Goal: Task Accomplishment & Management: Use online tool/utility

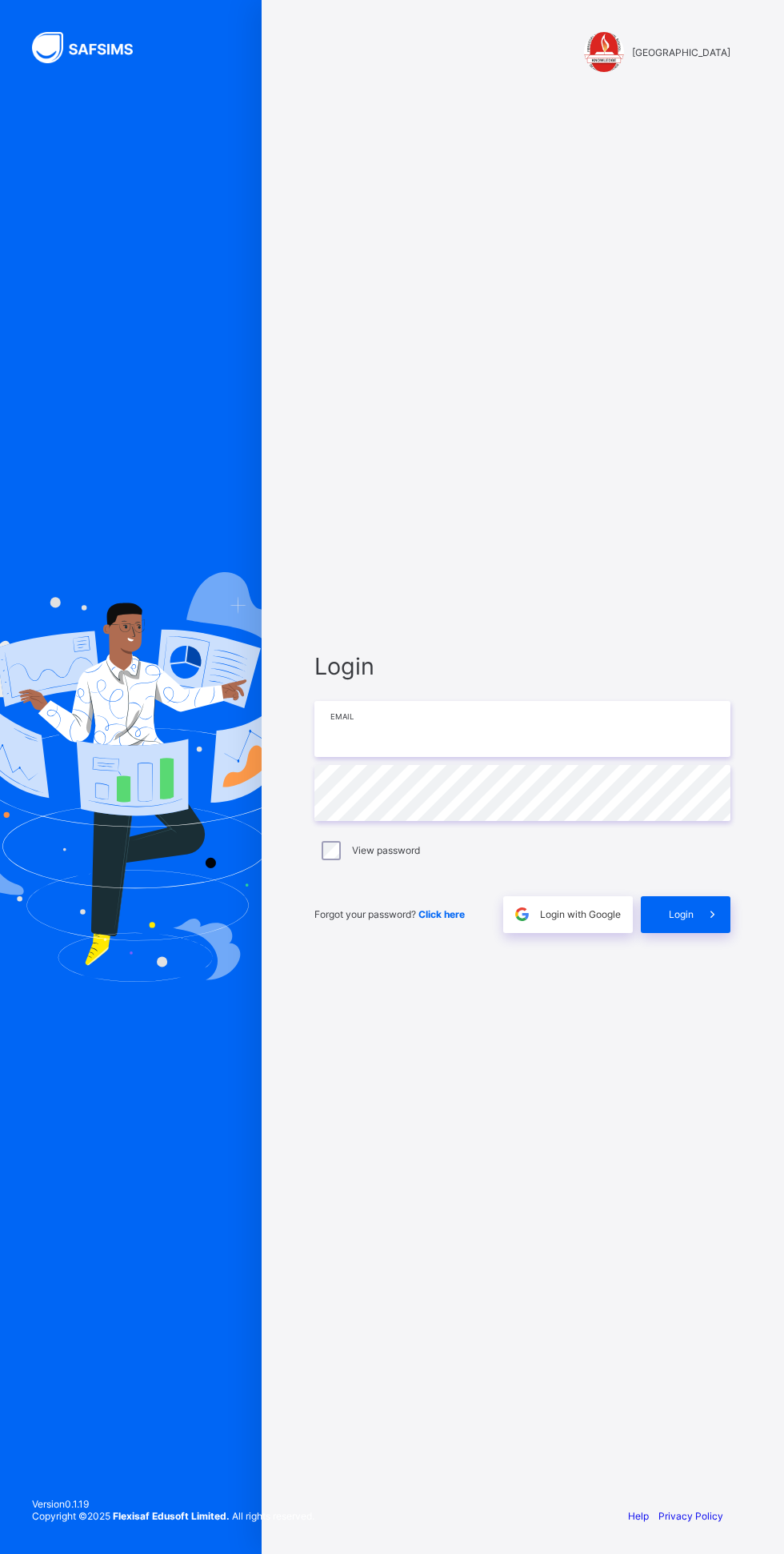
click at [588, 757] on input "email" at bounding box center [522, 728] width 416 height 56
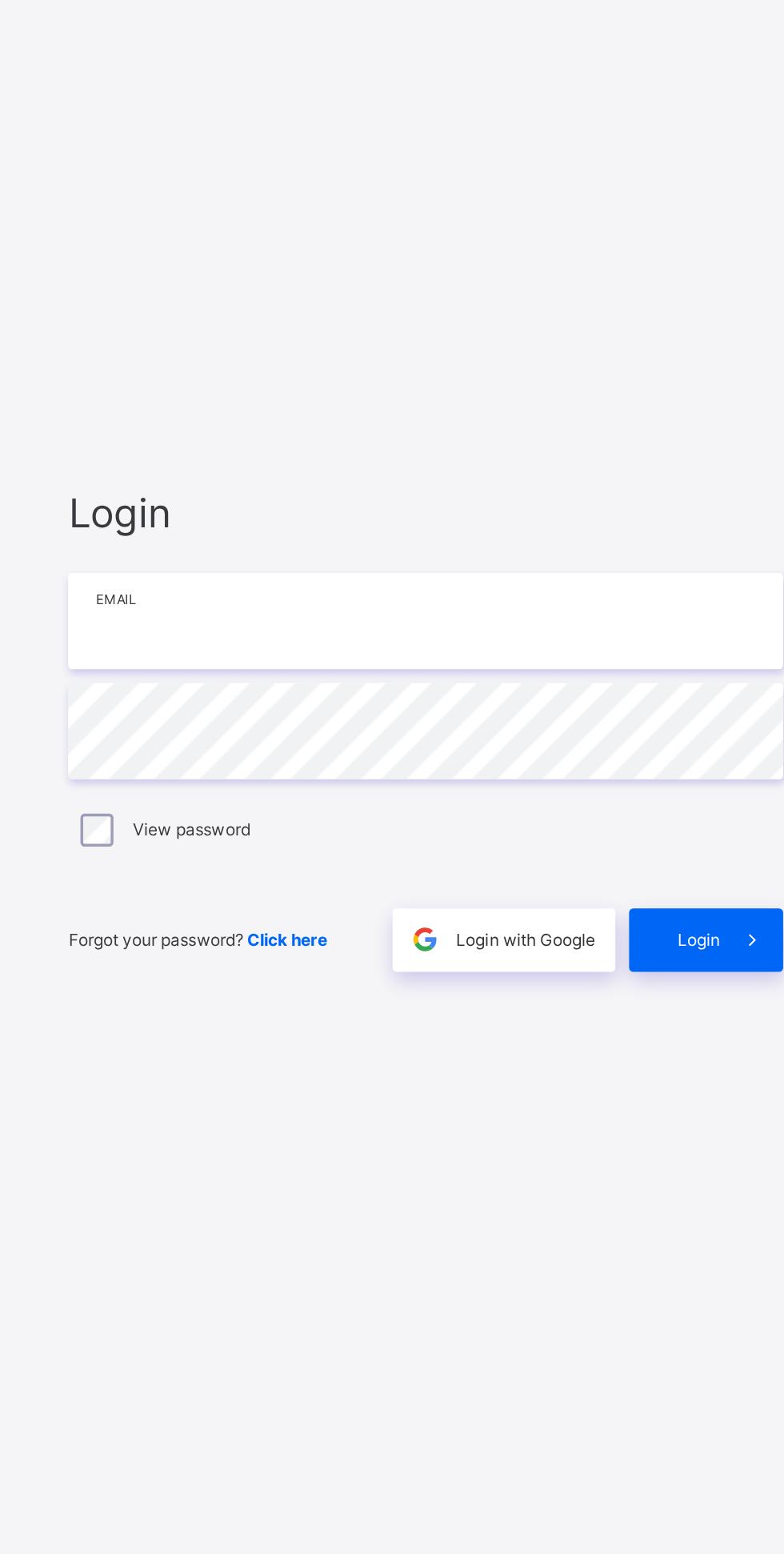
type input "**********"
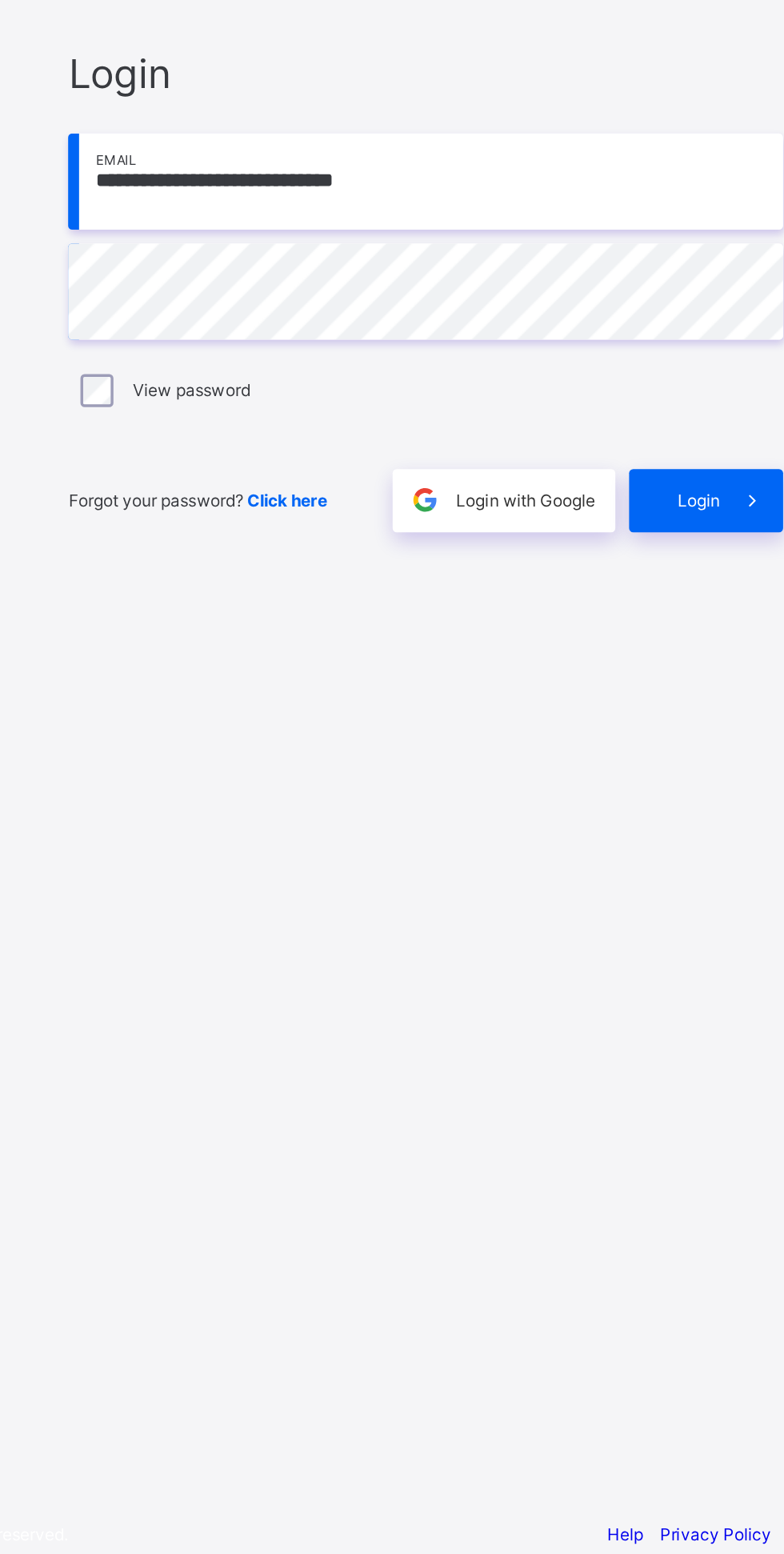
click at [687, 933] on div "Login" at bounding box center [686, 914] width 89 height 37
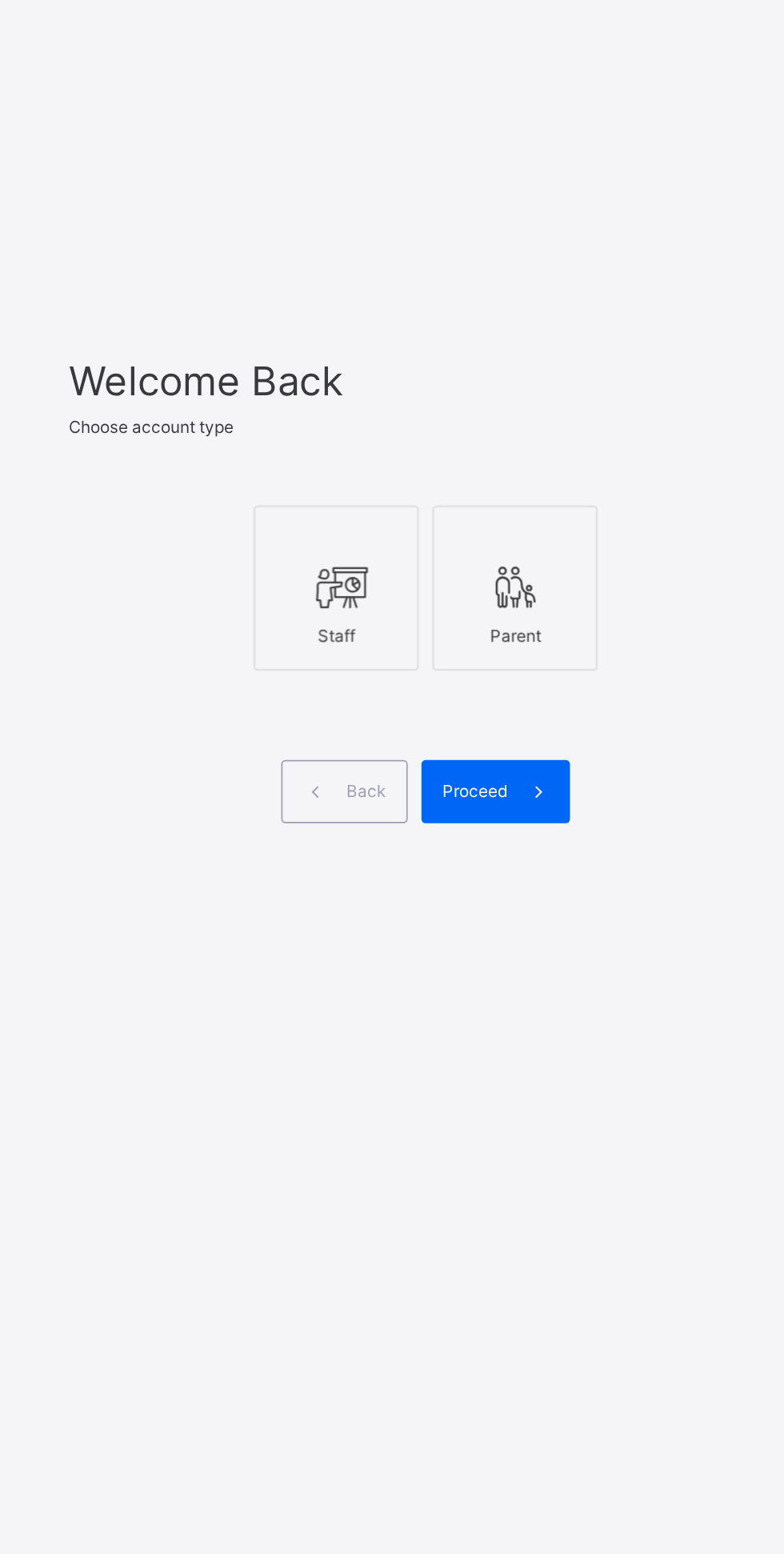
click at [473, 813] on div "Staff" at bounding box center [470, 799] width 78 height 28
click at [582, 897] on icon at bounding box center [588, 889] width 17 height 15
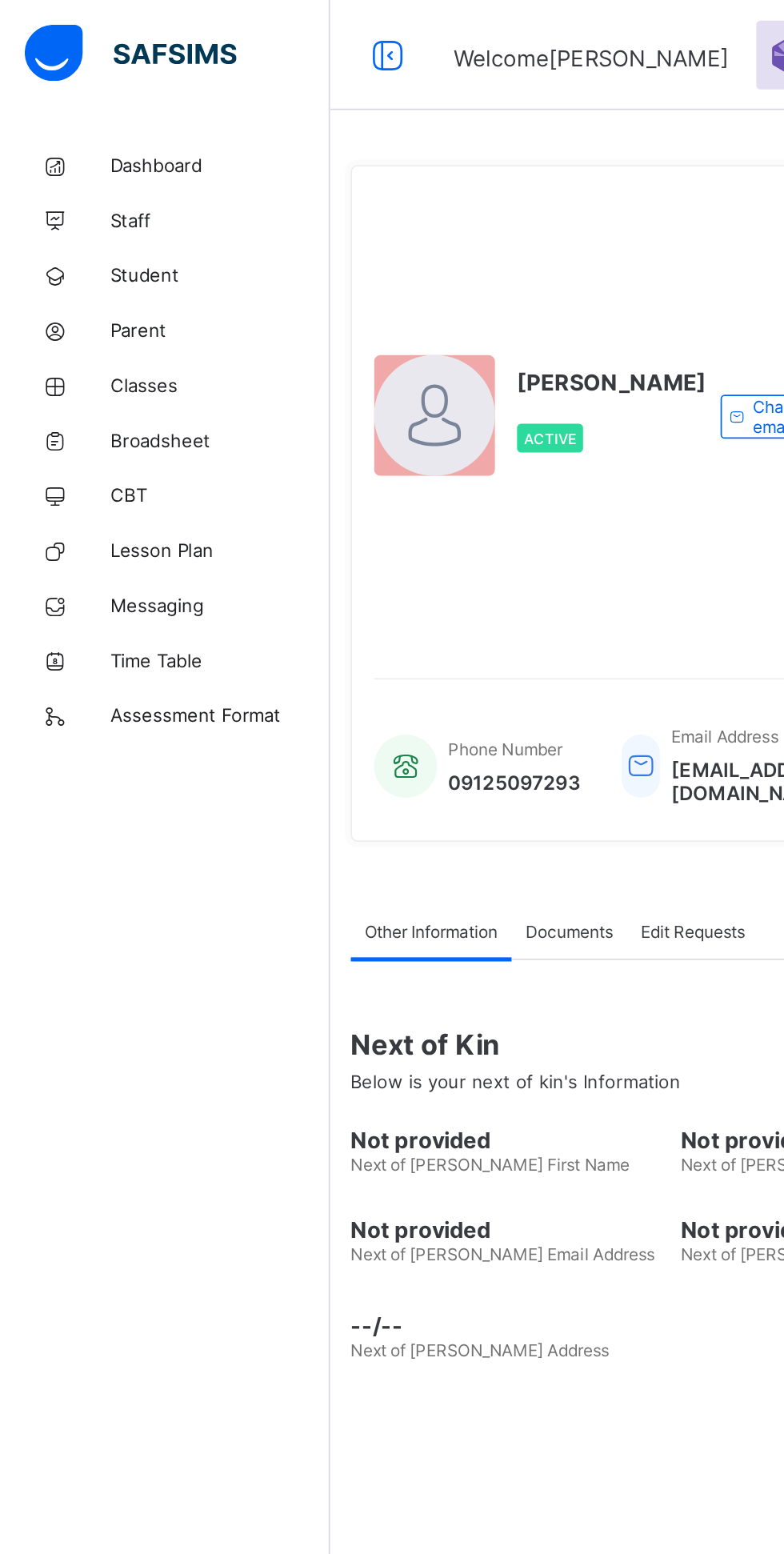
click at [73, 215] on link "Classes" at bounding box center [96, 224] width 192 height 32
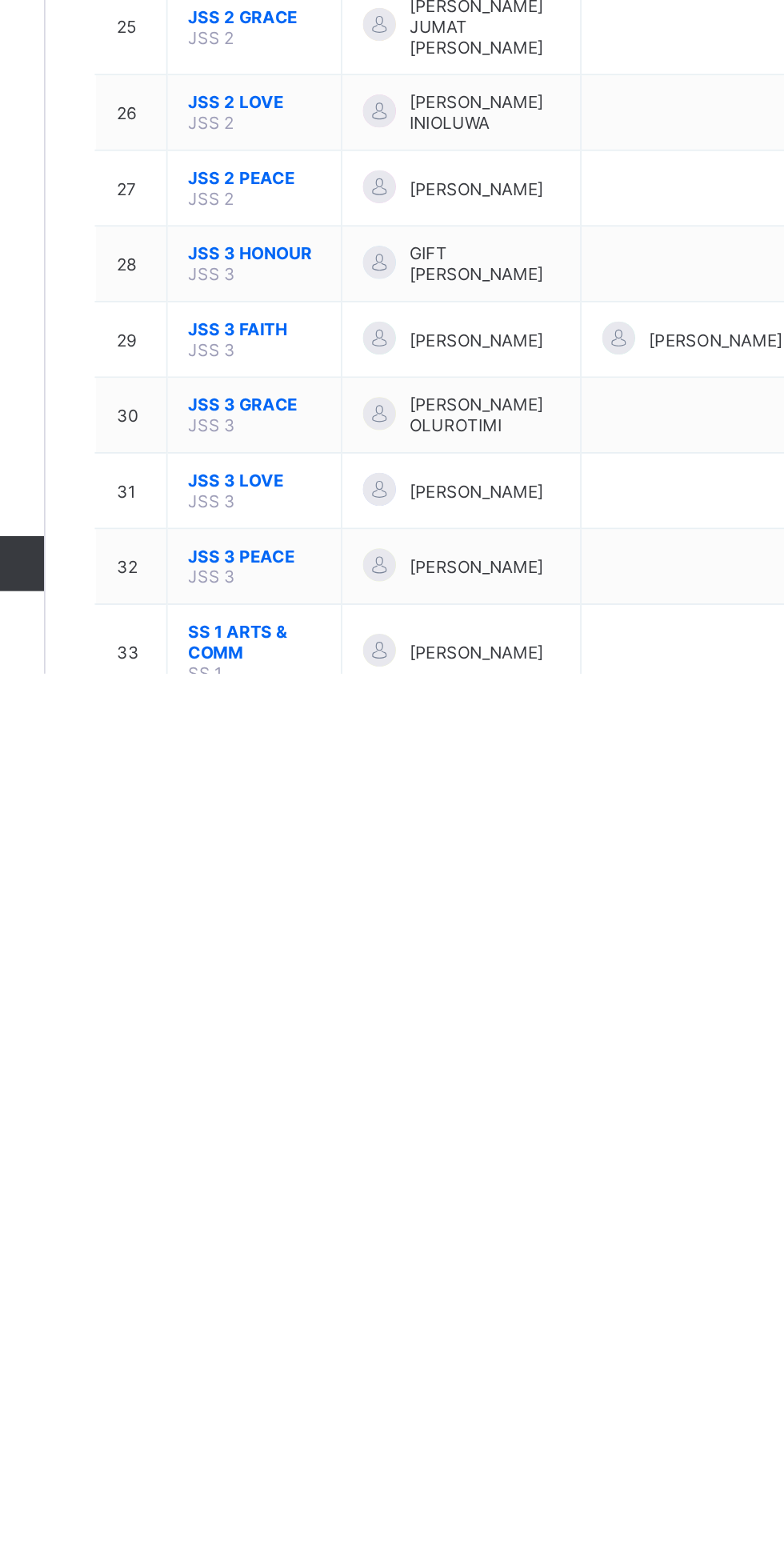
scroll to position [298, 0]
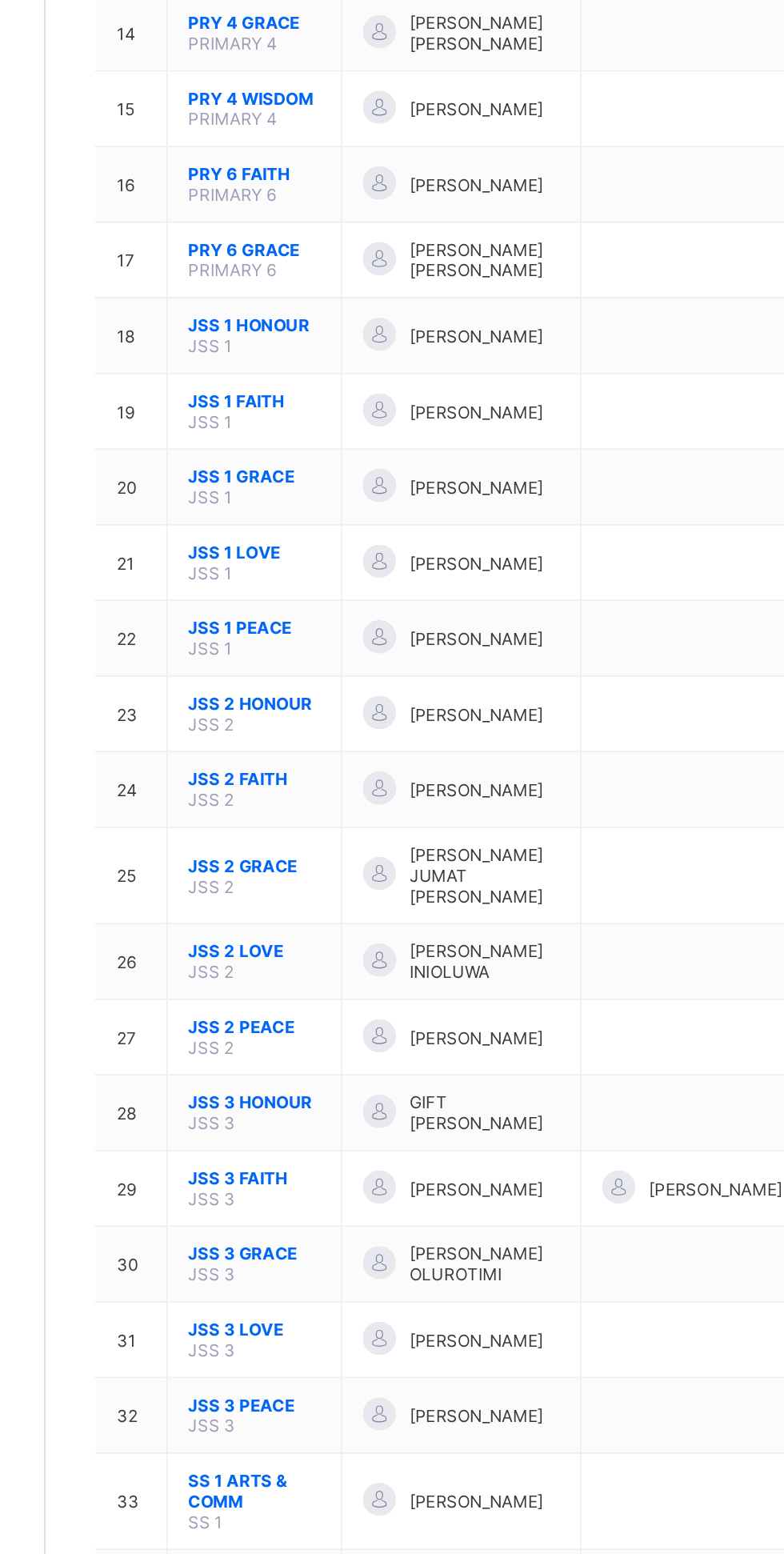
click at [323, 905] on span "JSS 1 PEACE" at bounding box center [314, 904] width 77 height 12
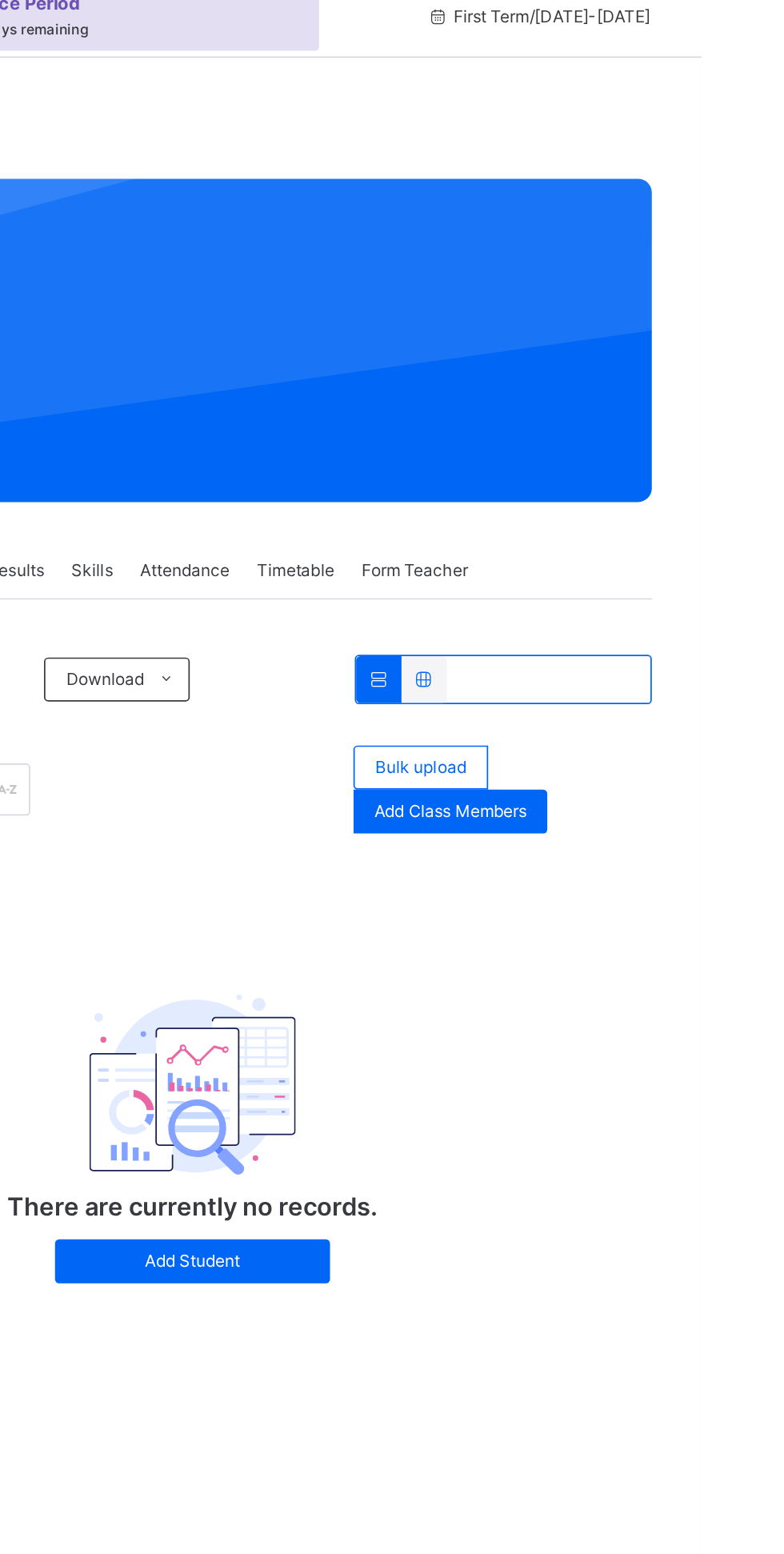
click at [627, 480] on span "Bulk upload" at bounding box center [620, 477] width 53 height 15
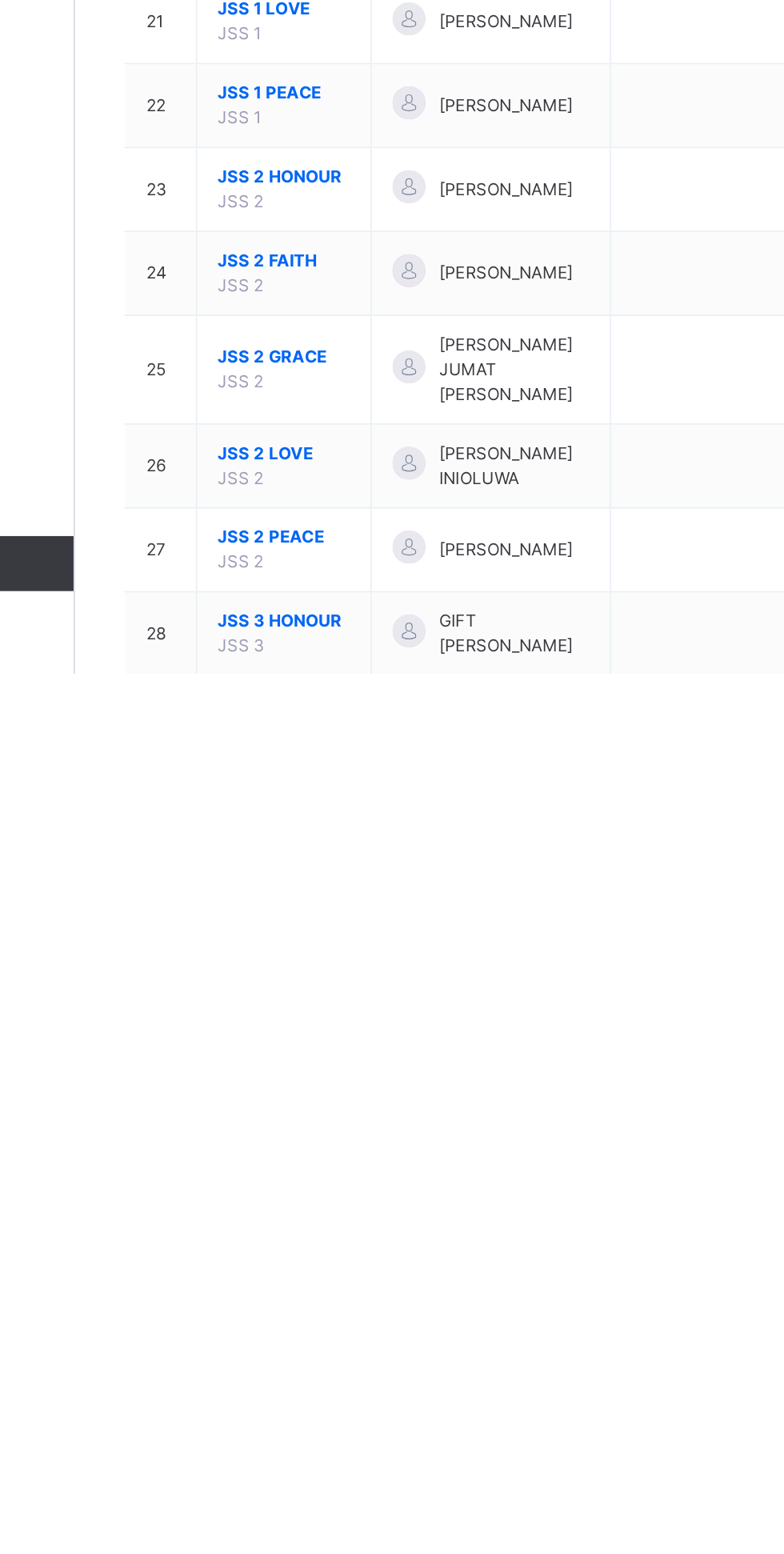
scroll to position [267, 0]
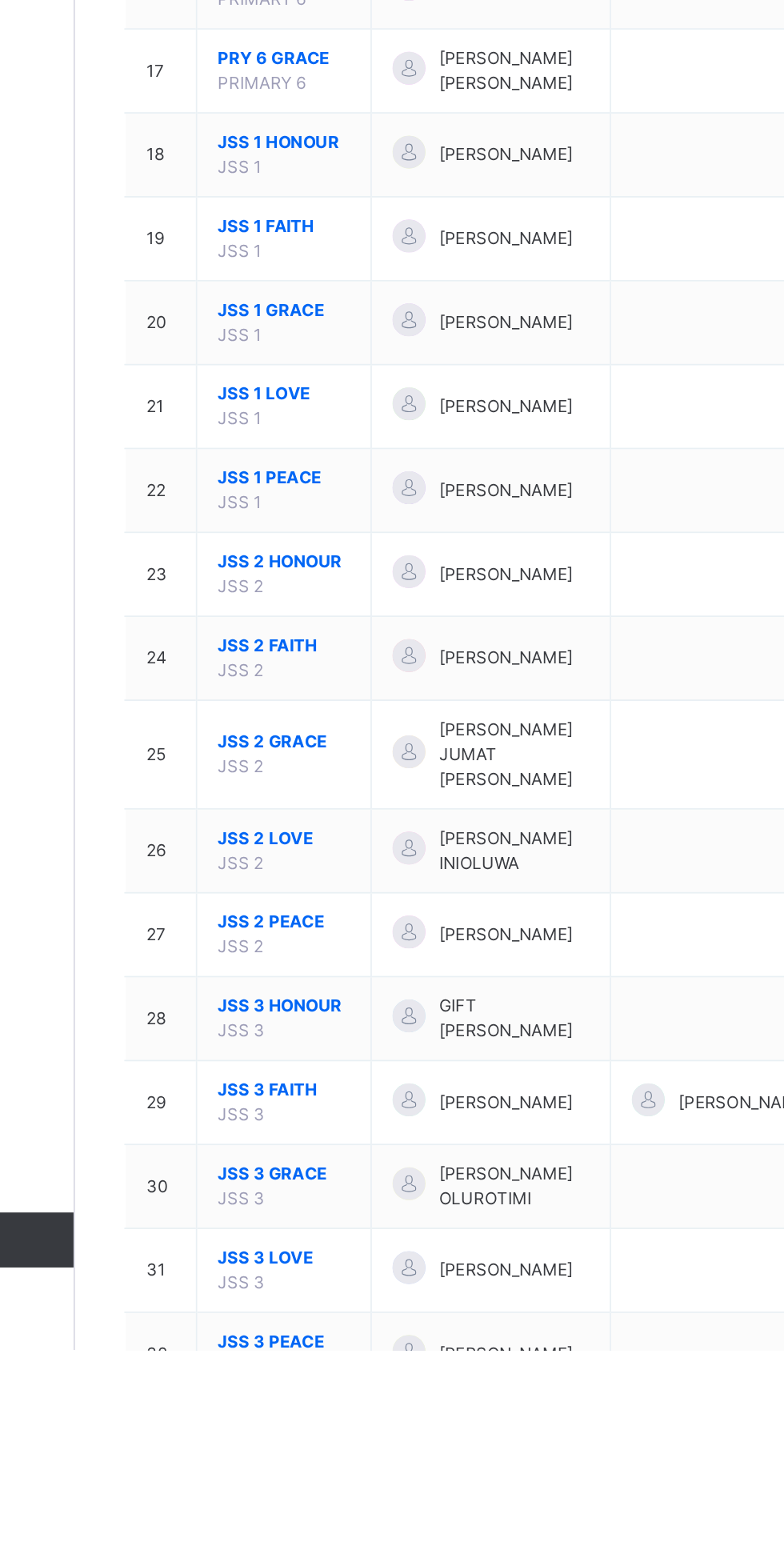
click at [305, 858] on span "JSS 1 HONOUR" at bounding box center [314, 852] width 77 height 15
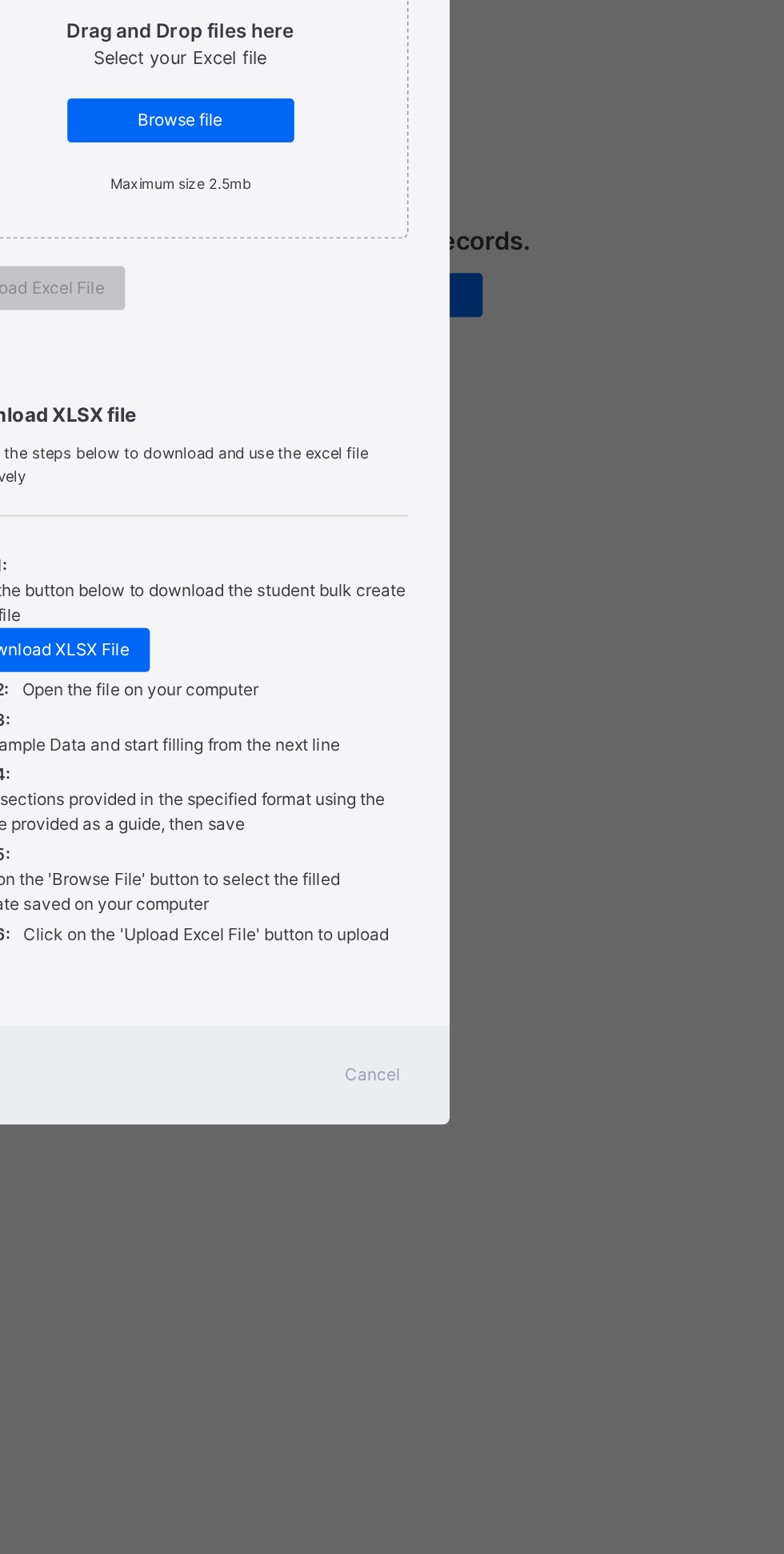
click at [520, 1225] on span "Cancel" at bounding box center [504, 1218] width 32 height 15
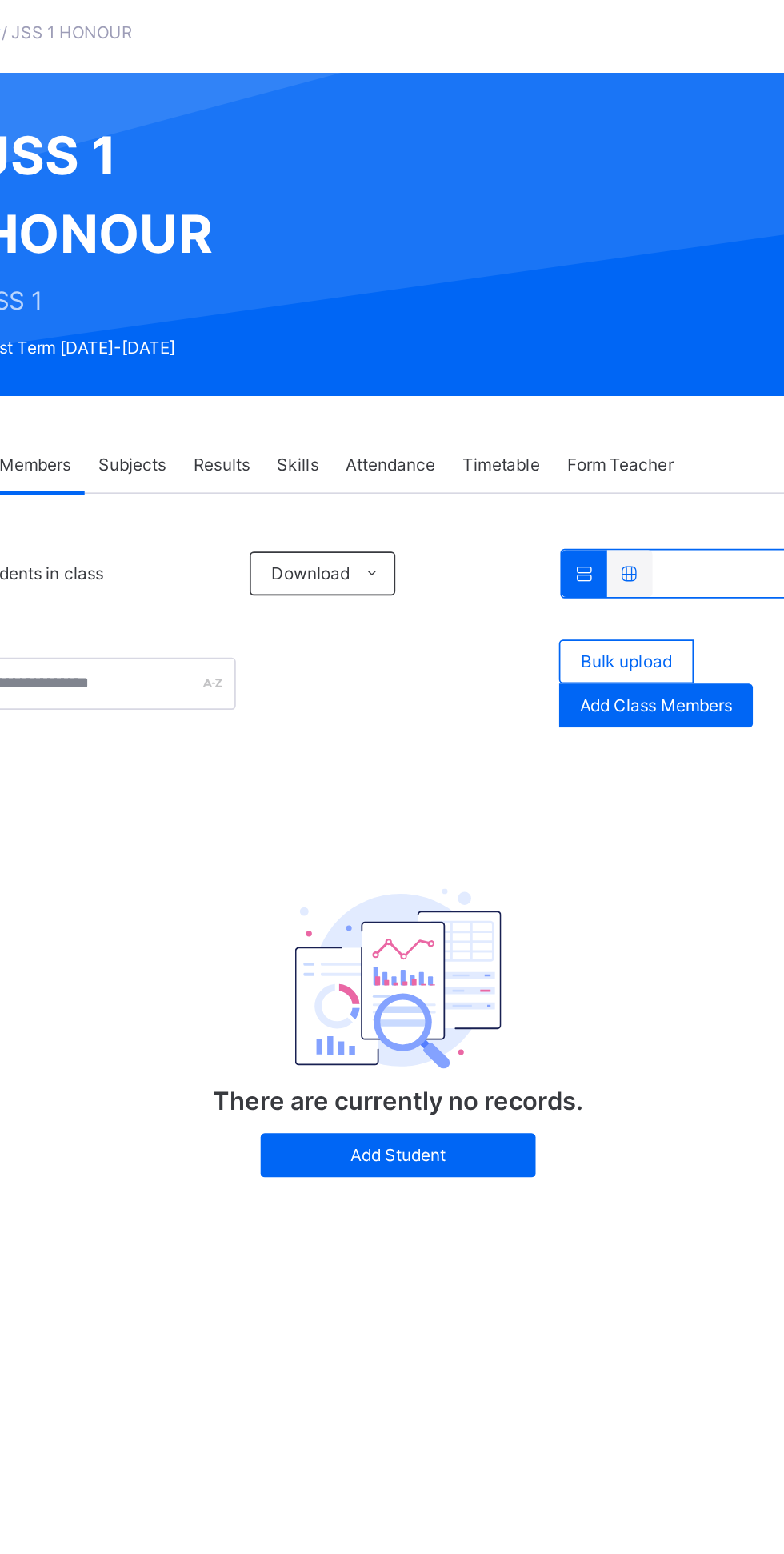
click at [622, 482] on span "Bulk upload" at bounding box center [620, 477] width 53 height 15
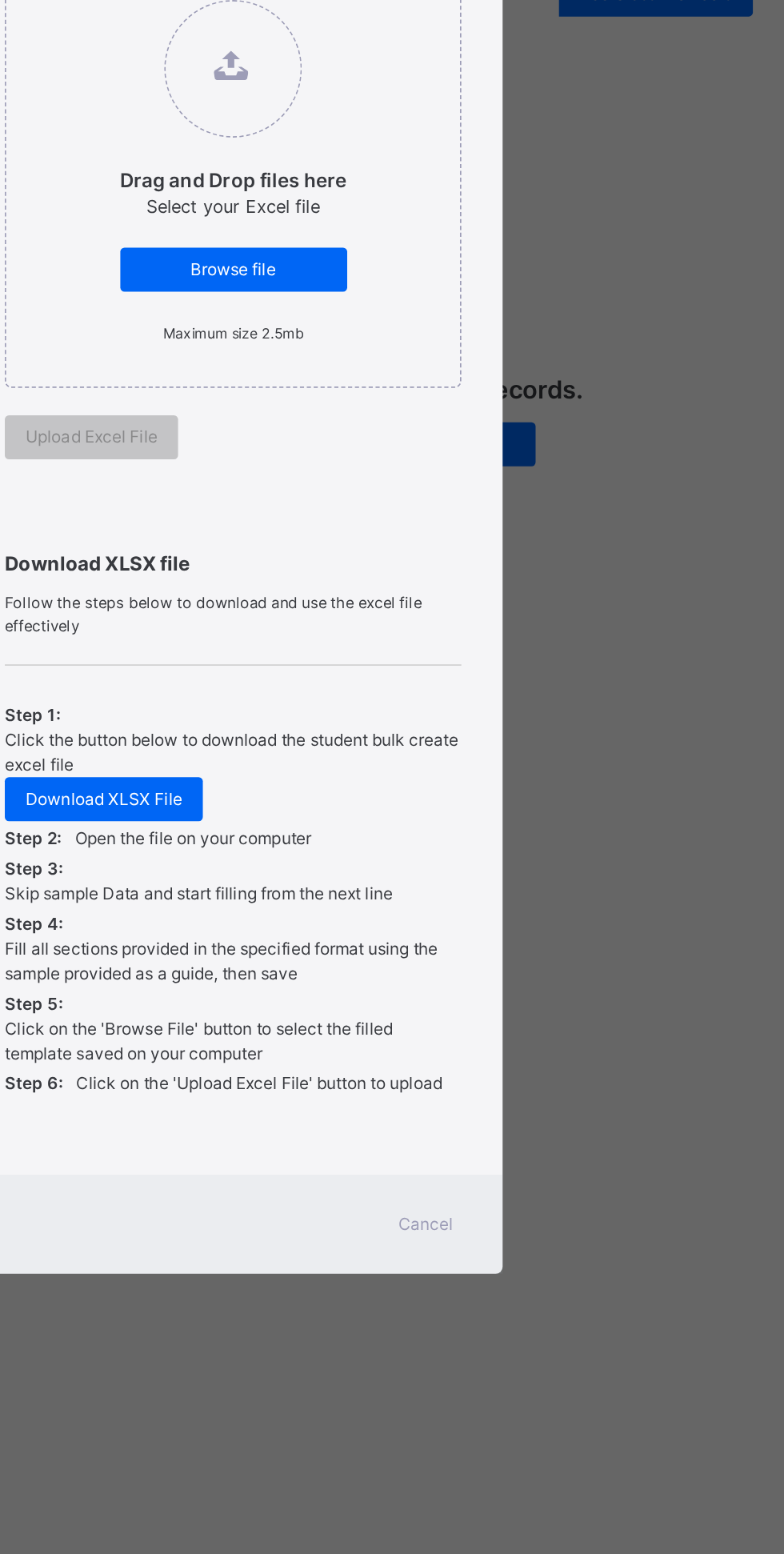
click at [362, 978] on span "Download XLSX File" at bounding box center [317, 970] width 91 height 15
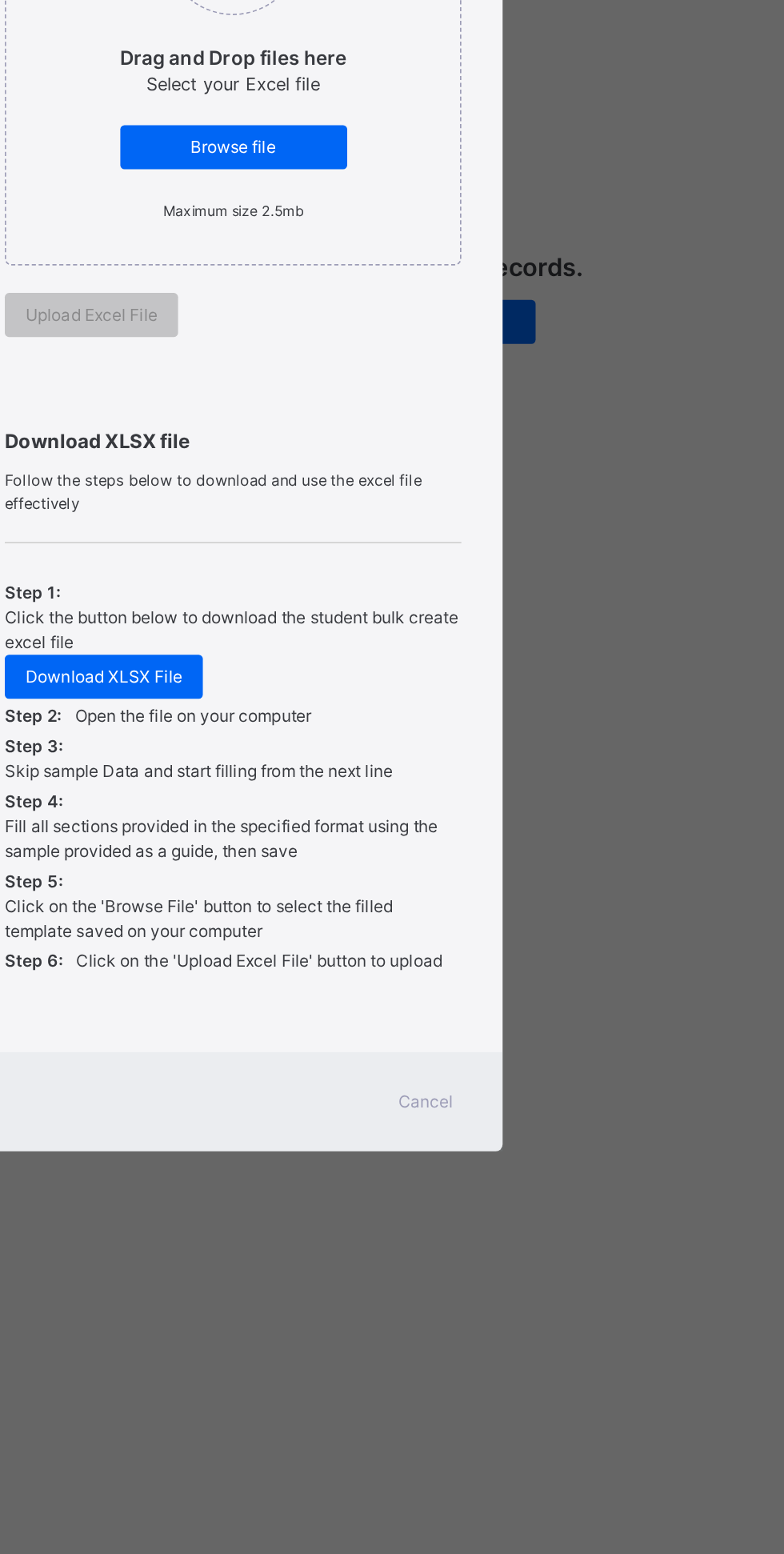
click at [533, 1231] on div "Cancel" at bounding box center [504, 1218] width 58 height 26
